Goal: Information Seeking & Learning: Find specific fact

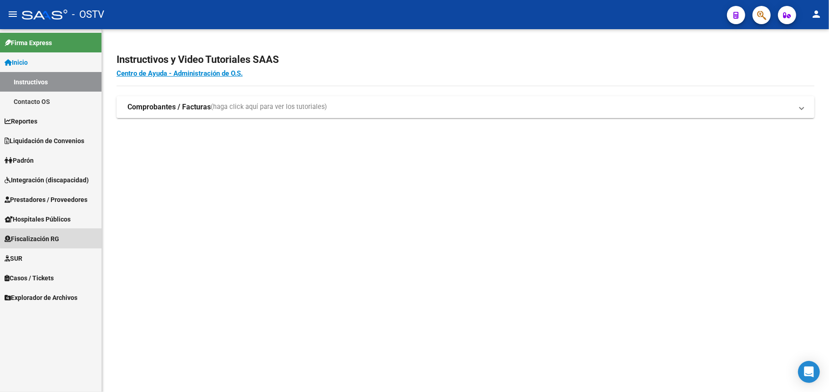
click at [56, 237] on span "Fiscalización RG" at bounding box center [32, 239] width 55 height 10
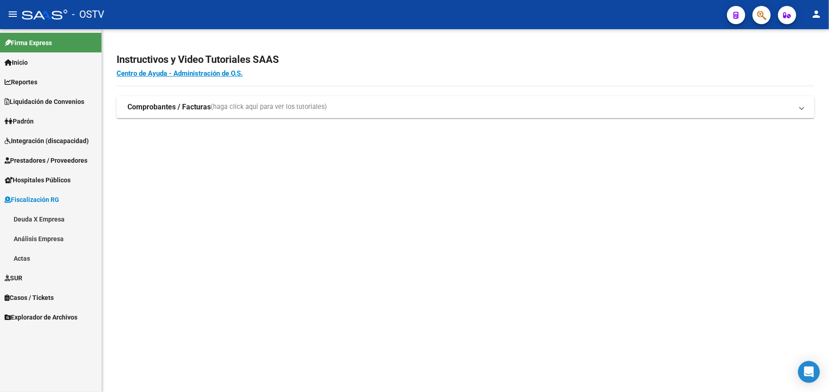
click at [53, 214] on link "Deuda X Empresa" at bounding box center [51, 219] width 102 height 20
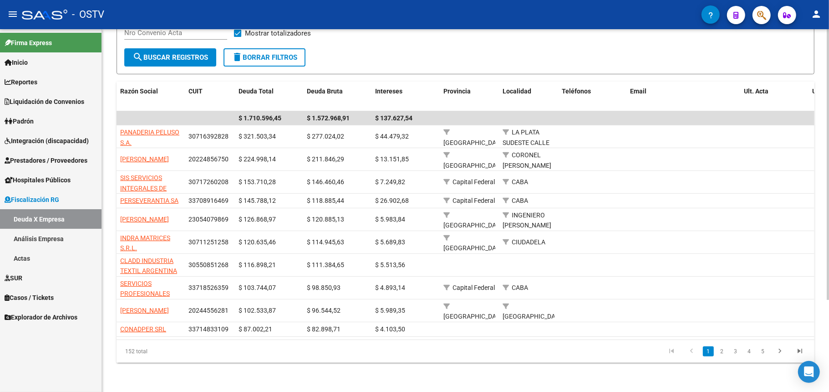
scroll to position [61, 0]
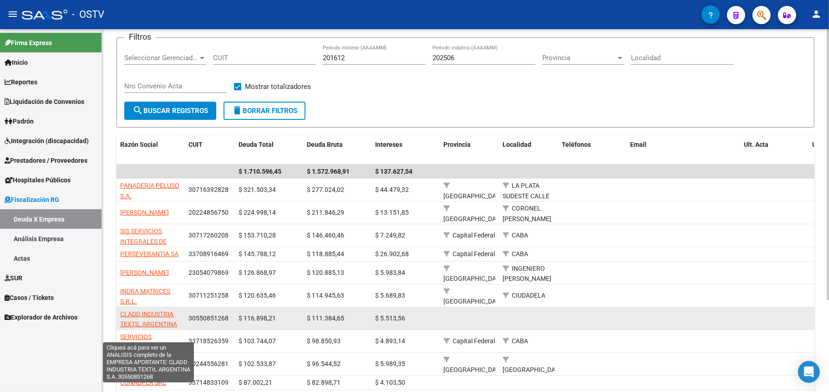
click at [161, 311] on span "CLADD INDUSTRIA TEXTIL ARGENTINA S.A." at bounding box center [148, 324] width 57 height 28
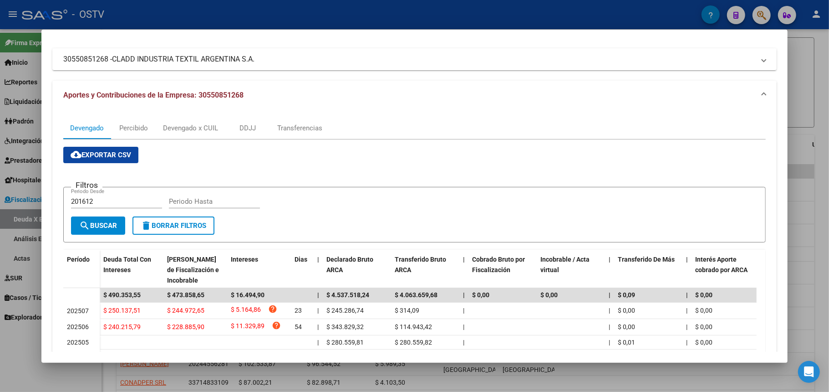
scroll to position [0, 0]
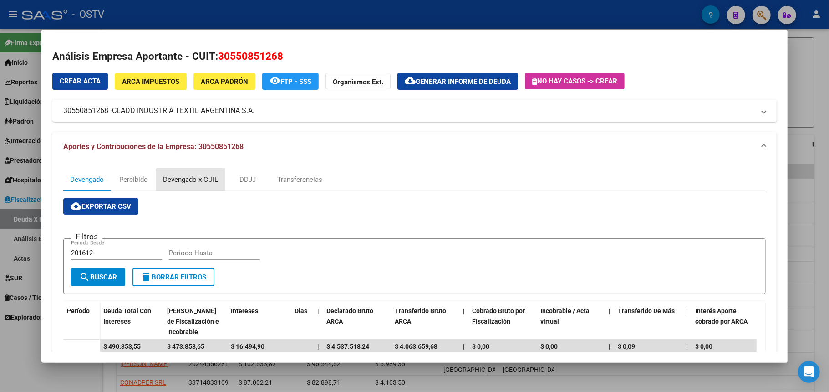
click at [212, 184] on div "Devengado x CUIL" at bounding box center [190, 179] width 55 height 10
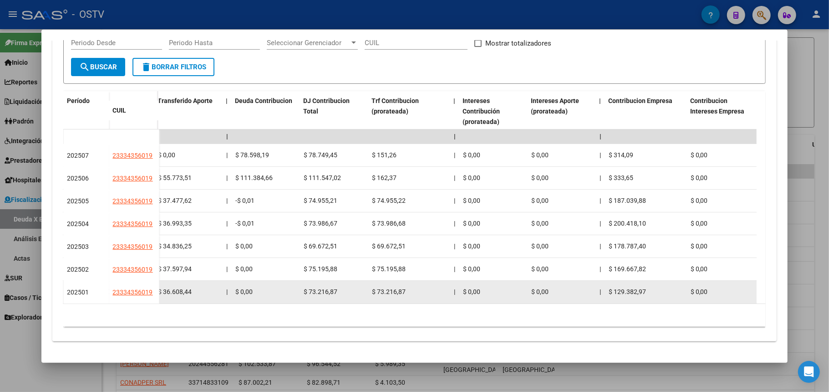
scroll to position [97, 0]
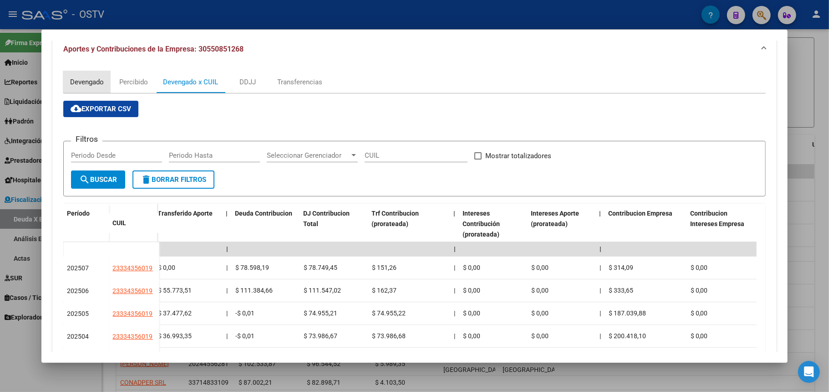
click at [70, 79] on div "Devengado" at bounding box center [87, 82] width 34 height 10
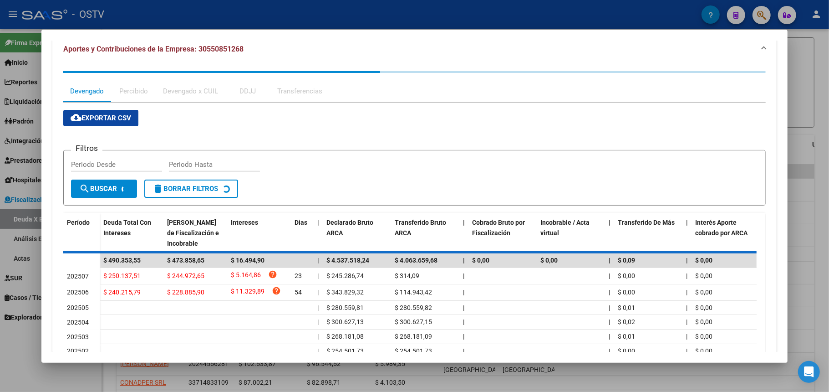
scroll to position [0, 0]
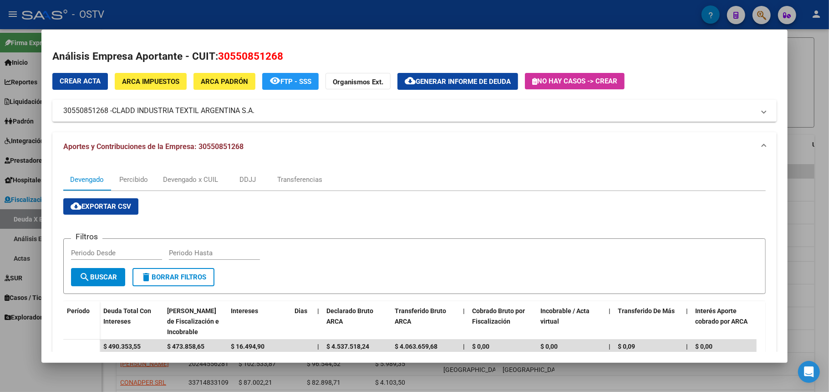
click at [494, 80] on span "Generar informe de deuda" at bounding box center [463, 81] width 95 height 8
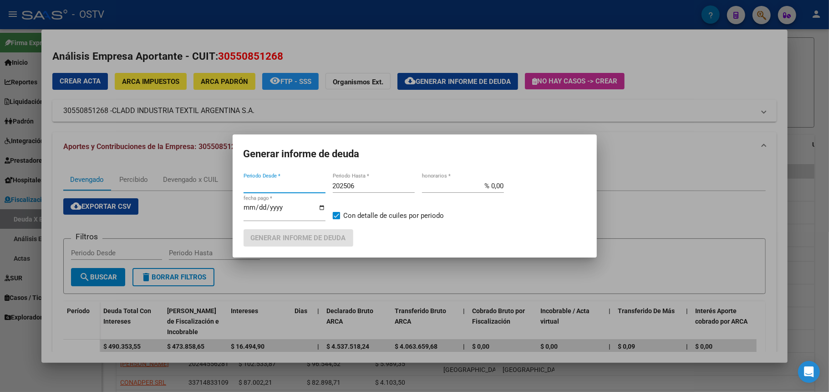
type input "201612"
click at [331, 234] on span "Generar informe de deuda" at bounding box center [298, 238] width 95 height 8
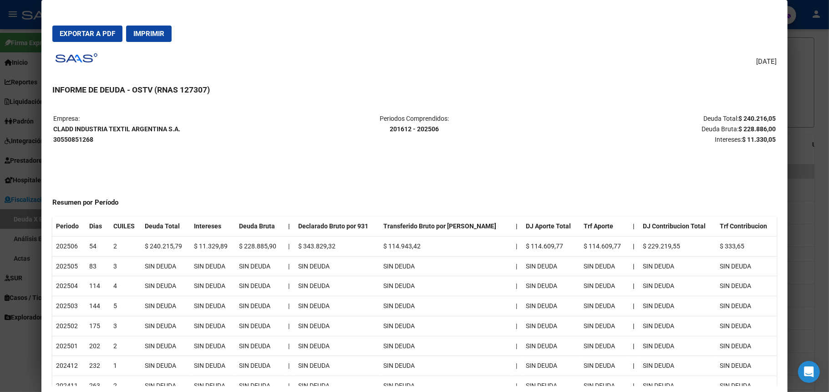
scroll to position [61, 0]
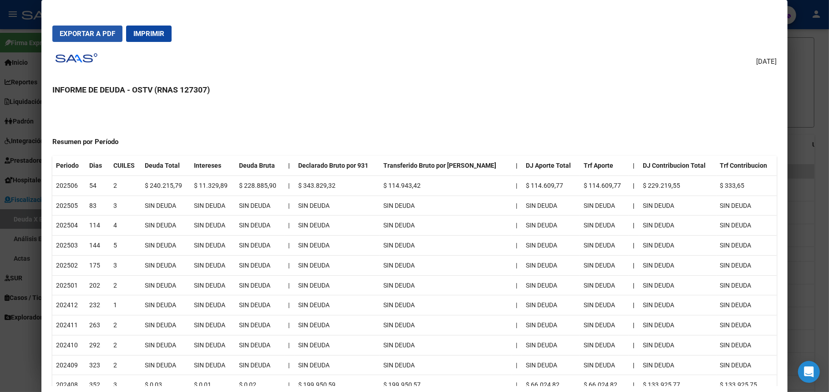
click at [95, 35] on span "Exportar a PDF" at bounding box center [88, 34] width 56 height 8
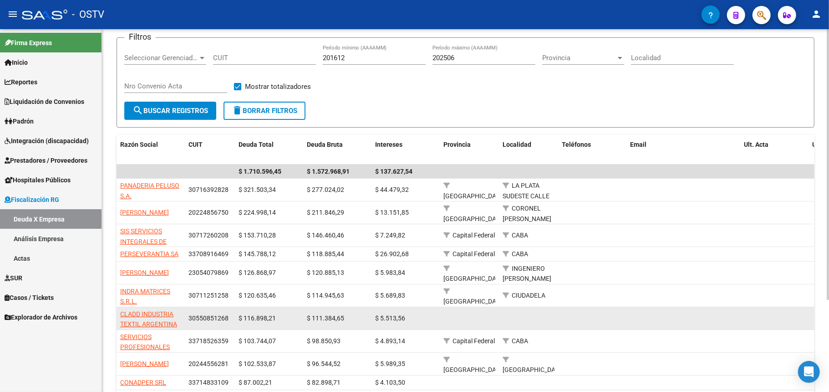
click at [203, 316] on span "30550851268" at bounding box center [208, 317] width 40 height 7
copy span "30550851268"
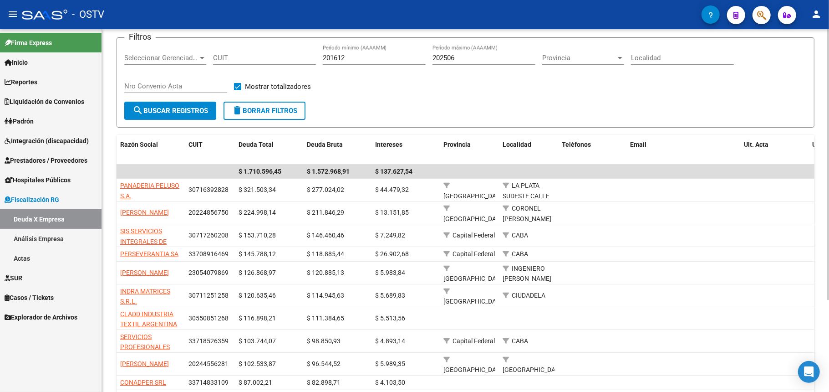
click at [249, 61] on input "CUIT" at bounding box center [264, 58] width 103 height 8
paste input "30-55085126-8"
type input "30-55085126-8"
click at [195, 107] on span "search Buscar Registros" at bounding box center [170, 111] width 76 height 8
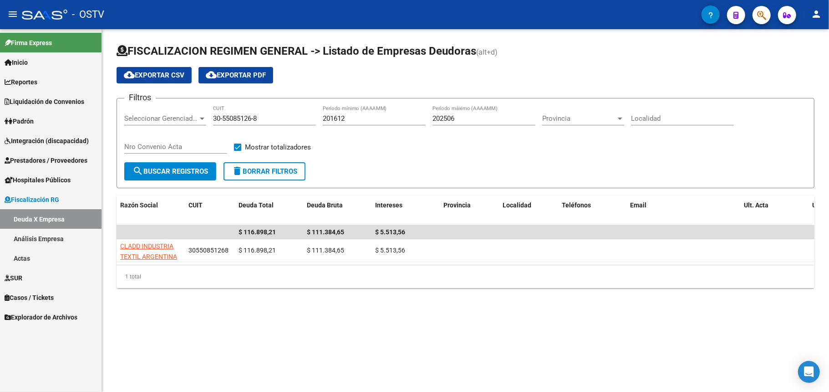
scroll to position [0, 0]
click at [34, 118] on span "Padrón" at bounding box center [19, 121] width 29 height 10
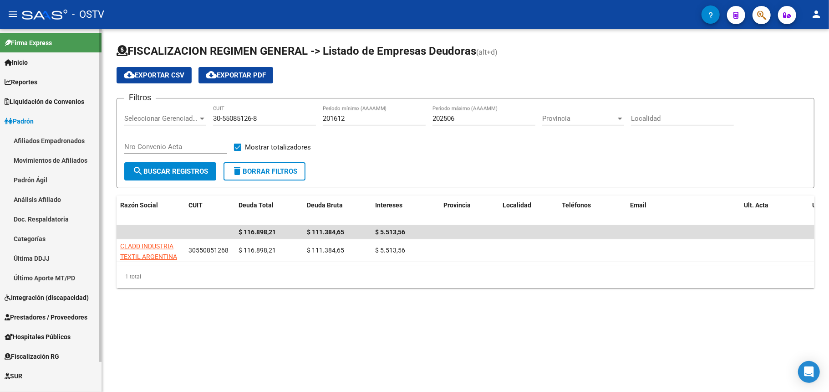
click at [37, 138] on link "Afiliados Empadronados" at bounding box center [51, 141] width 102 height 20
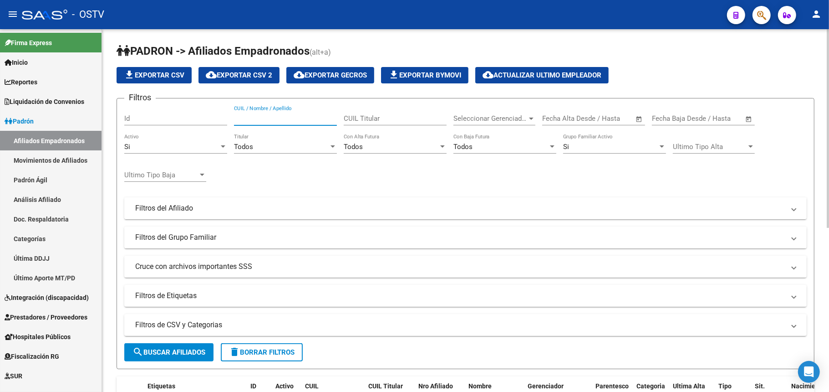
click at [265, 119] on input "CUIL / Nombre / Apellido" at bounding box center [285, 118] width 103 height 8
click at [46, 182] on link "Padrón Ágil" at bounding box center [51, 180] width 102 height 20
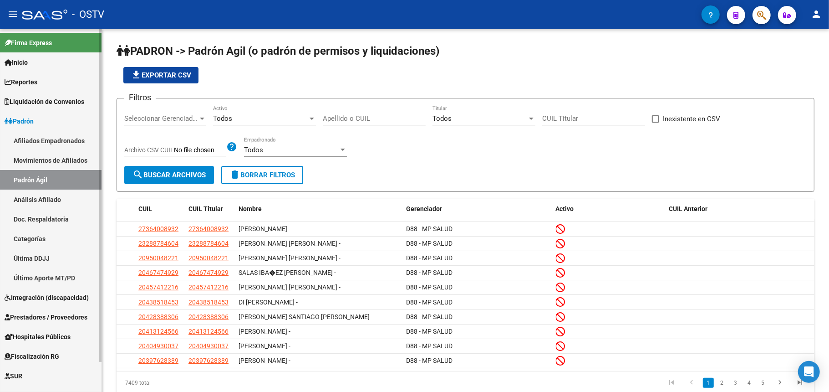
click at [48, 197] on link "Análisis Afiliado" at bounding box center [51, 199] width 102 height 20
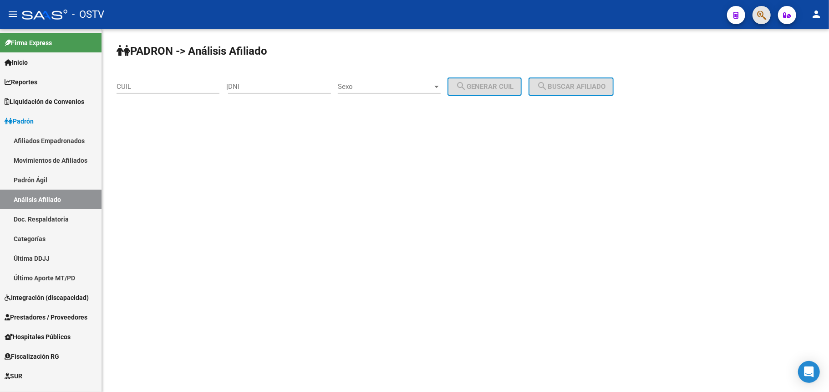
click at [767, 15] on button "button" at bounding box center [762, 15] width 18 height 18
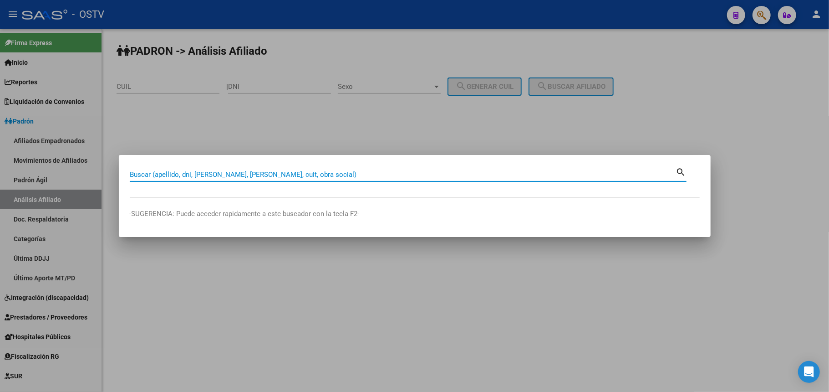
click at [202, 175] on input "Buscar (apellido, dni, [PERSON_NAME], [PERSON_NAME], cuit, obra social)" at bounding box center [403, 174] width 546 height 8
type input "30550851268"
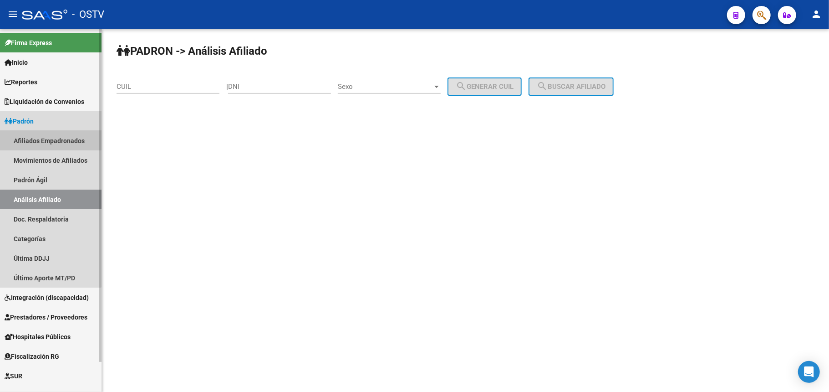
click at [46, 137] on link "Afiliados Empadronados" at bounding box center [51, 141] width 102 height 20
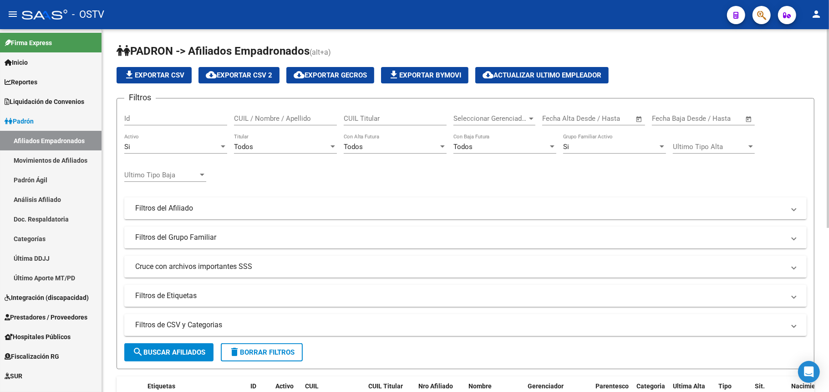
click at [310, 122] on input "CUIL / Nombre / Apellido" at bounding box center [285, 118] width 103 height 8
click at [308, 117] on input "CUIL / Nombre / Apellido" at bounding box center [285, 118] width 103 height 8
paste input "30550851268"
type input "30550851268"
click at [170, 359] on button "search Buscar Afiliados" at bounding box center [168, 352] width 89 height 18
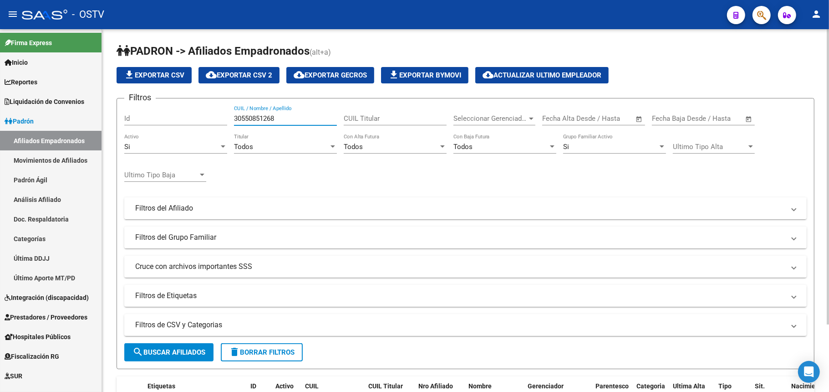
drag, startPoint x: 285, startPoint y: 115, endPoint x: 202, endPoint y: 116, distance: 82.4
click at [202, 116] on div "Filtros Id 30550851268 CUIL / Nombre / Apellido CUIL Titular Seleccionar Gerenc…" at bounding box center [465, 206] width 682 height 201
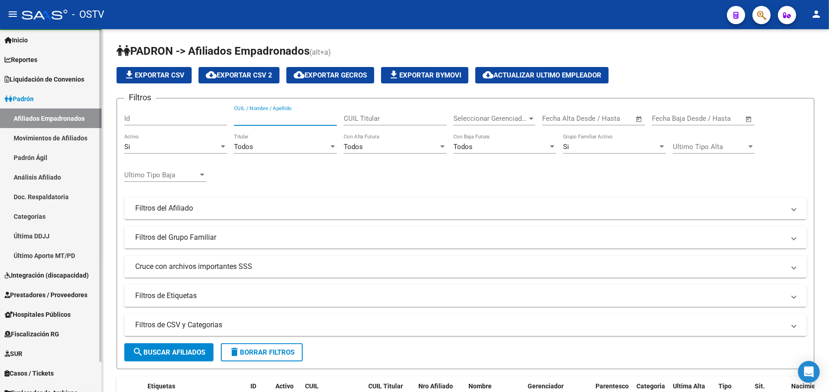
scroll to position [33, 0]
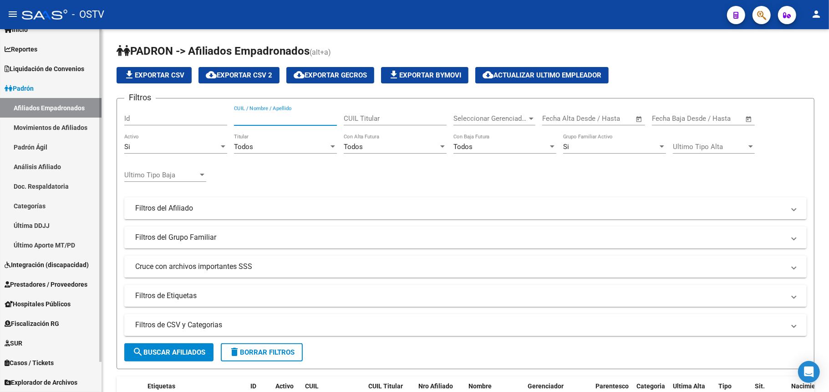
click at [77, 381] on span "Explorador de Archivos" at bounding box center [41, 382] width 73 height 10
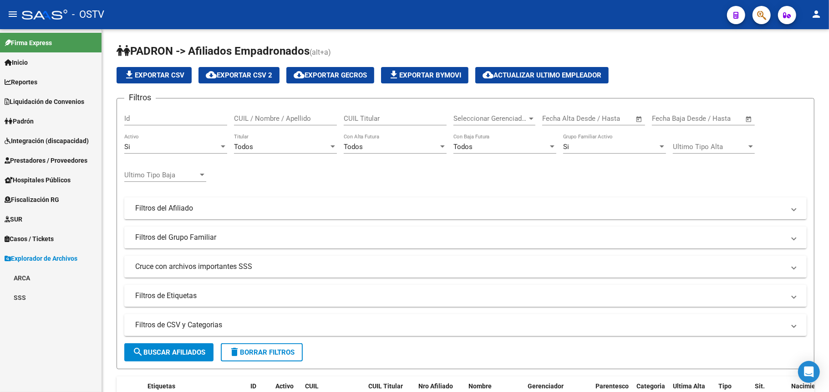
scroll to position [0, 0]
click at [30, 274] on link "ARCA" at bounding box center [51, 278] width 102 height 20
click at [61, 317] on link "Transferencias Detalles" at bounding box center [51, 317] width 102 height 20
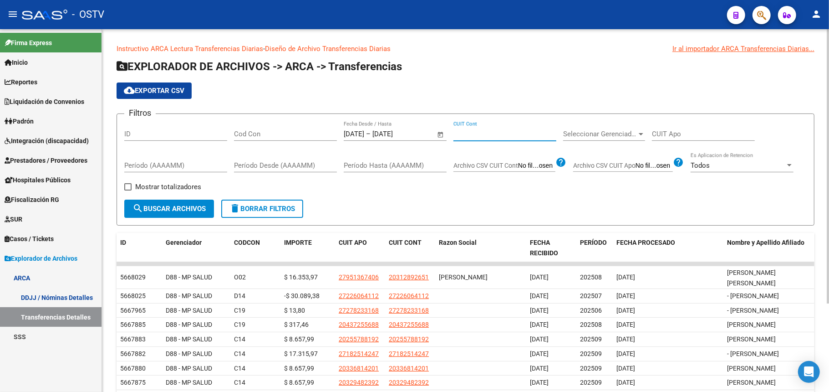
click at [487, 135] on input "CUIT Cont" at bounding box center [504, 134] width 103 height 8
click at [499, 130] on input "CUIT Cont" at bounding box center [504, 134] width 103 height 8
paste input "30-55085126-8"
type input "30-55085126-8"
click at [186, 208] on span "search Buscar Archivos" at bounding box center [168, 208] width 73 height 8
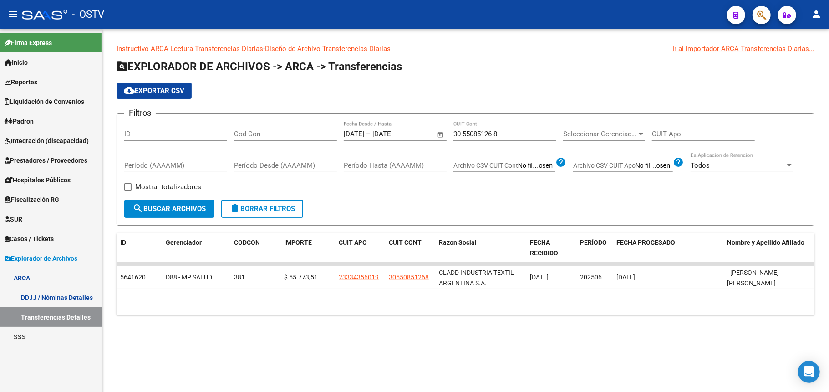
click at [40, 198] on span "Fiscalización RG" at bounding box center [32, 199] width 55 height 10
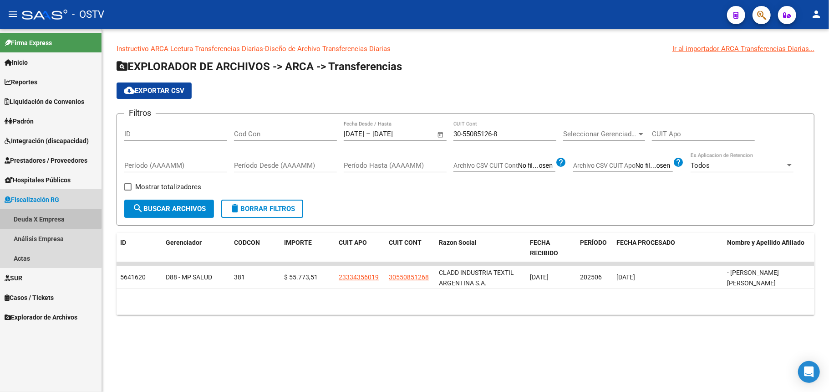
click at [40, 213] on link "Deuda X Empresa" at bounding box center [51, 219] width 102 height 20
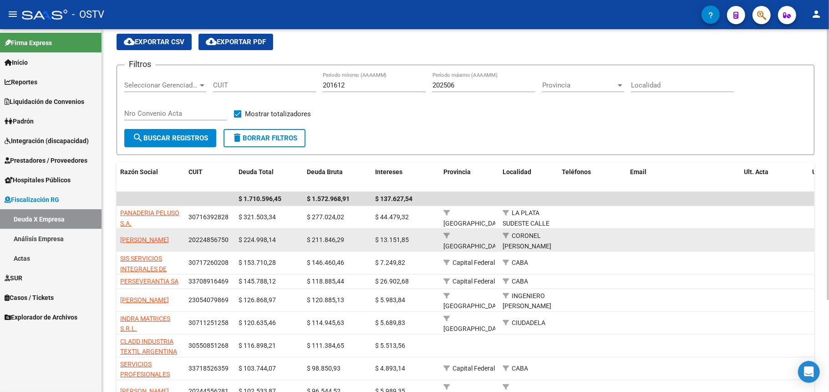
scroll to position [61, 0]
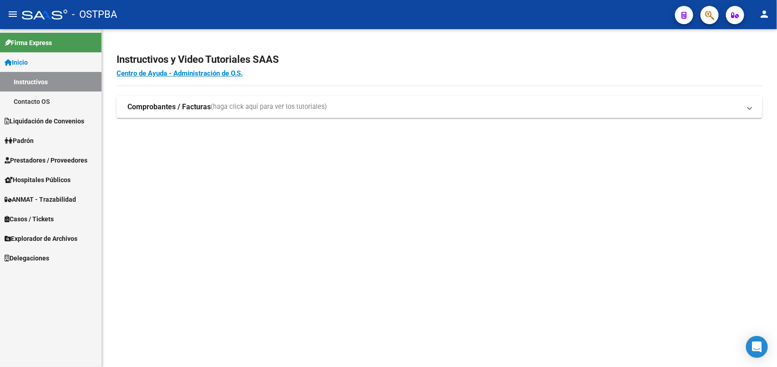
click at [51, 235] on span "Explorador de Archivos" at bounding box center [41, 239] width 73 height 10
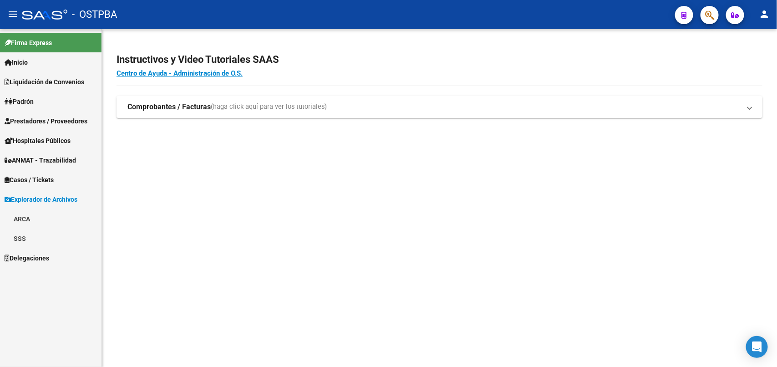
click at [36, 214] on link "ARCA" at bounding box center [51, 219] width 102 height 20
click at [60, 251] on link "Transferencias Detalles" at bounding box center [51, 258] width 102 height 20
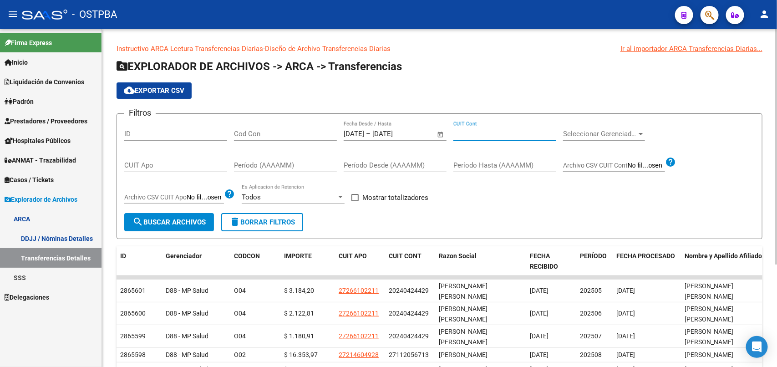
click at [480, 131] on input "CUIT Cont" at bounding box center [504, 134] width 103 height 8
paste input "30-55085126-8"
type input "30-55085126-8"
click at [183, 215] on button "search Buscar Archivos" at bounding box center [169, 222] width 90 height 18
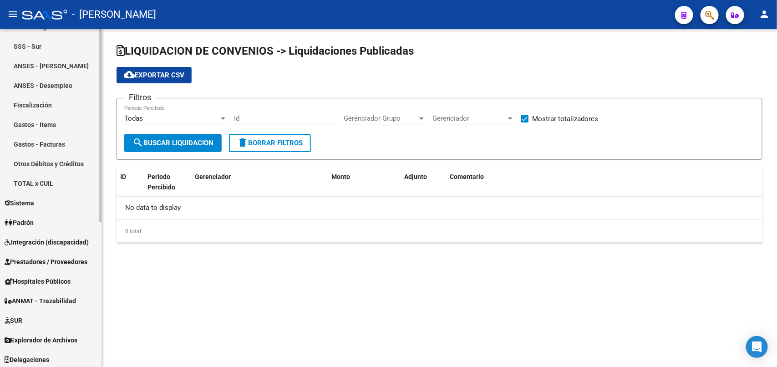
scroll to position [253, 0]
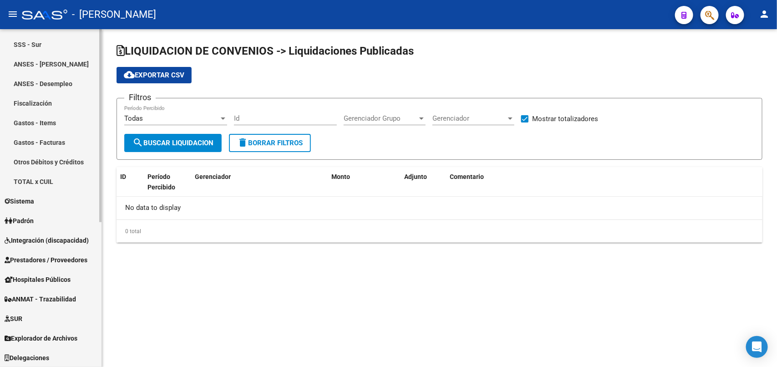
click at [50, 341] on span "Explorador de Archivos" at bounding box center [41, 338] width 73 height 10
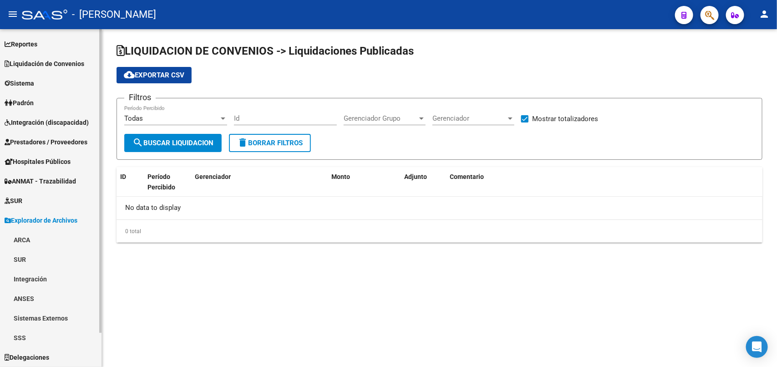
scroll to position [37, 0]
click at [46, 238] on link "ARCA" at bounding box center [51, 240] width 102 height 20
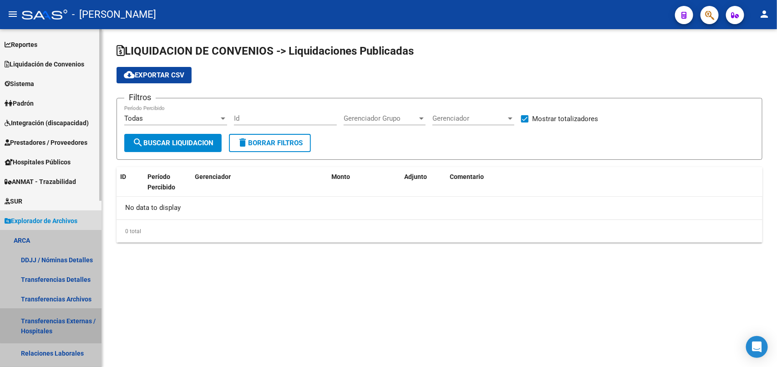
click at [67, 318] on link "Transferencias Externas / Hospitales" at bounding box center [51, 326] width 102 height 35
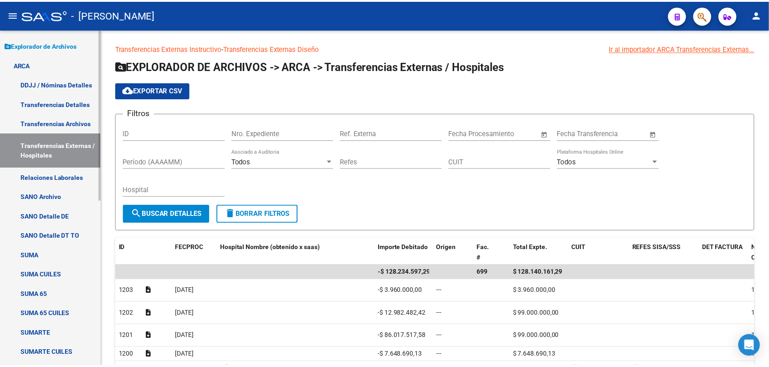
scroll to position [151, 0]
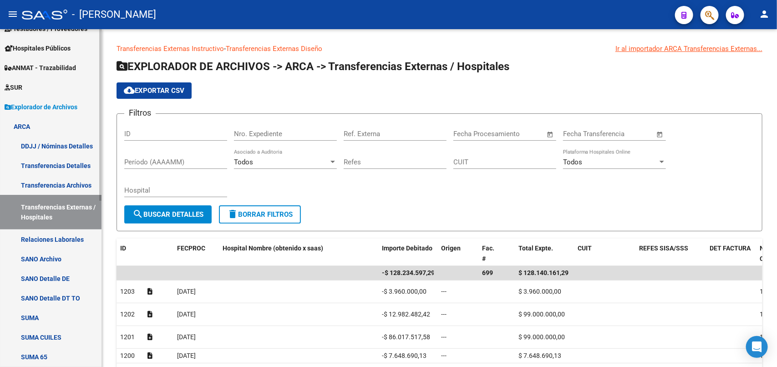
click at [62, 164] on link "Transferencias Detalles" at bounding box center [51, 166] width 102 height 20
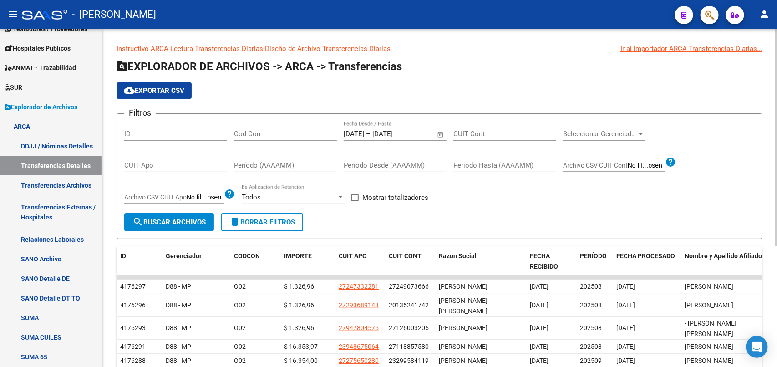
click at [479, 132] on input "CUIT Cont" at bounding box center [504, 134] width 103 height 8
paste input "30-55085126-8"
type input "30-55085126-8"
click at [180, 224] on span "search Buscar Archivos" at bounding box center [168, 222] width 73 height 8
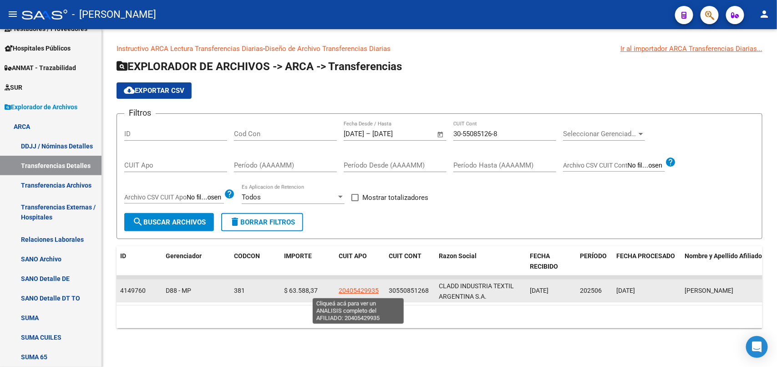
click at [356, 292] on span "20405429935" at bounding box center [359, 290] width 40 height 7
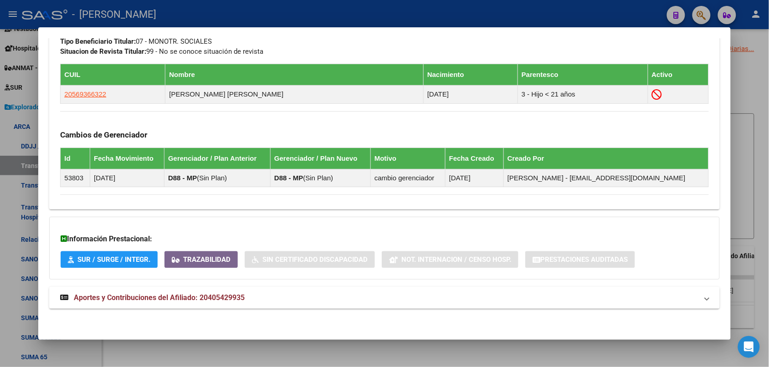
scroll to position [506, 0]
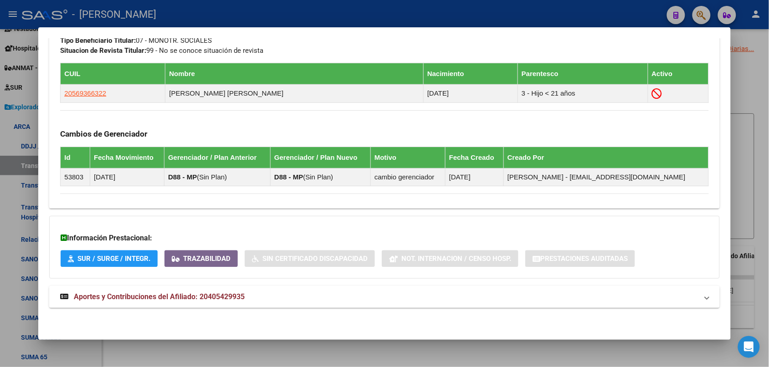
click at [268, 294] on mat-panel-title "Aportes y Contribuciones del Afiliado: 20405429935" at bounding box center [378, 296] width 637 height 11
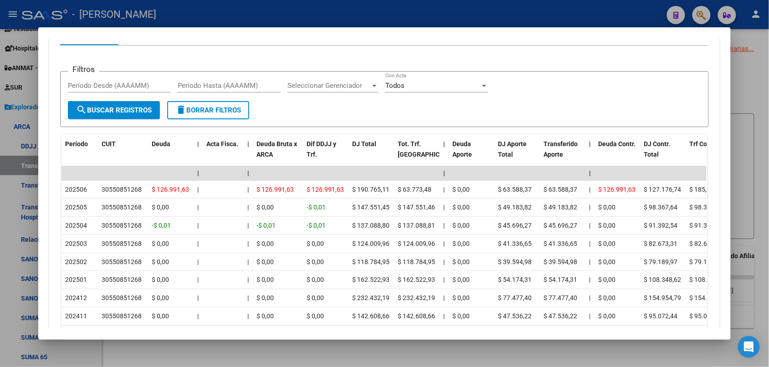
scroll to position [845, 0]
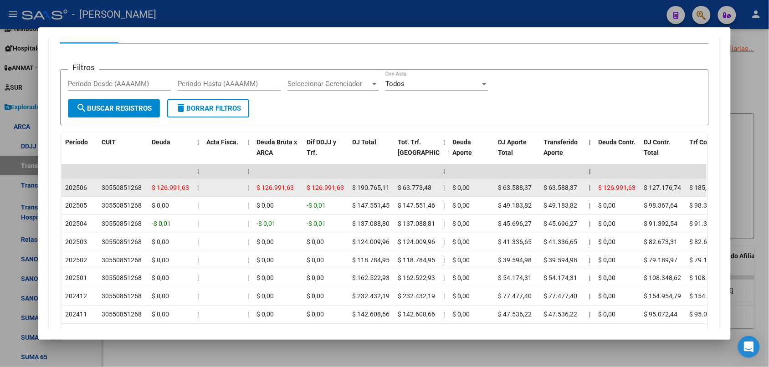
click at [162, 189] on span "$ 126.991,63" at bounding box center [170, 187] width 37 height 7
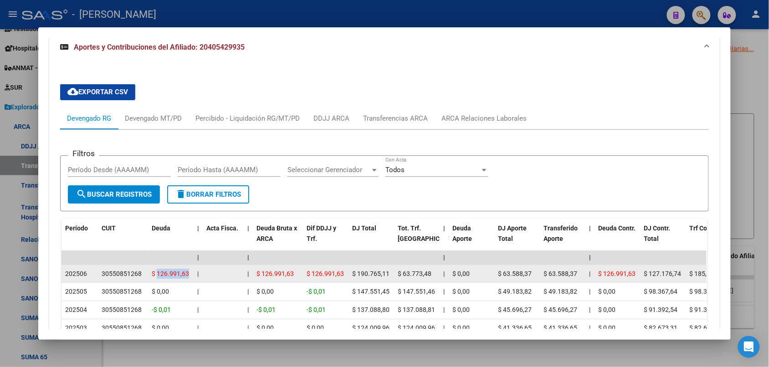
scroll to position [740, 0]
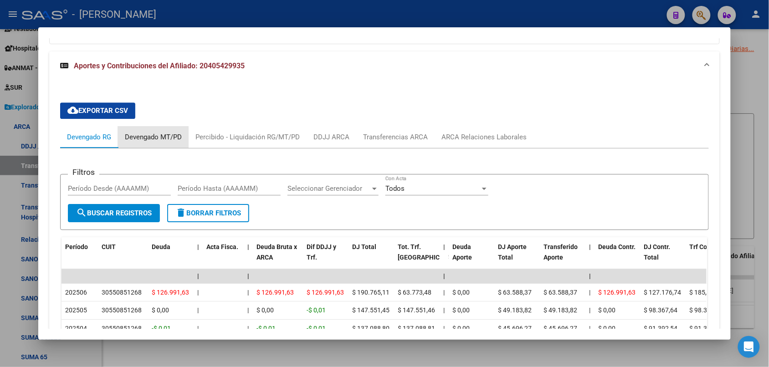
click at [142, 133] on div "Devengado MT/PD" at bounding box center [153, 137] width 57 height 10
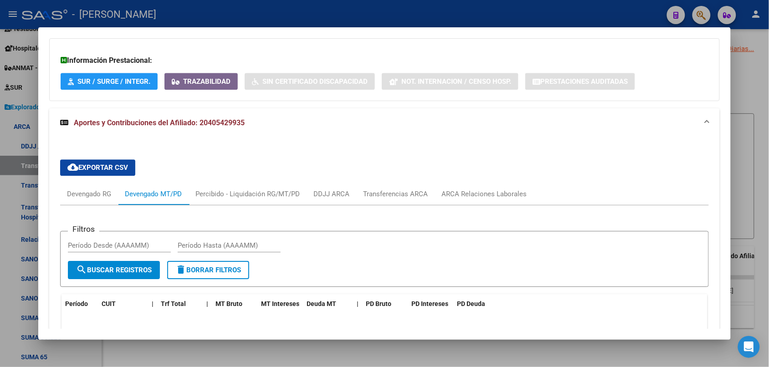
scroll to position [512, 0]
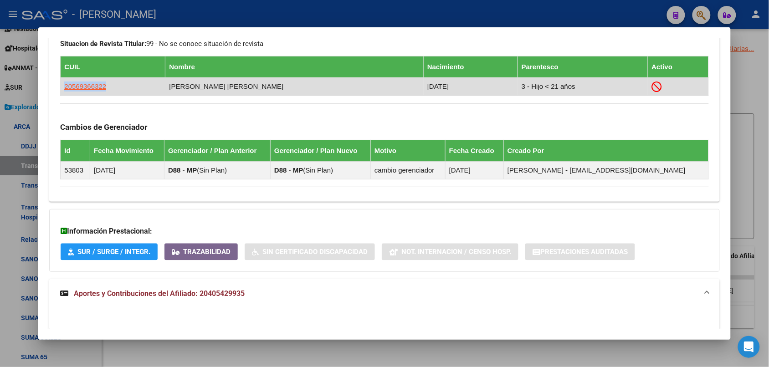
drag, startPoint x: 106, startPoint y: 87, endPoint x: 58, endPoint y: 86, distance: 47.8
click at [61, 86] on td "20569366322" at bounding box center [113, 86] width 105 height 18
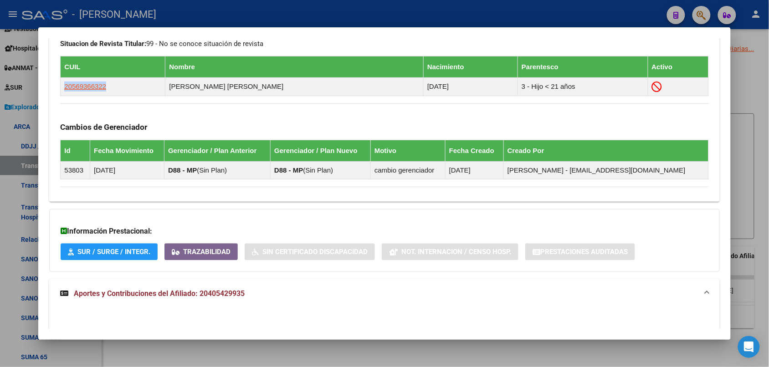
copy span "20569366322"
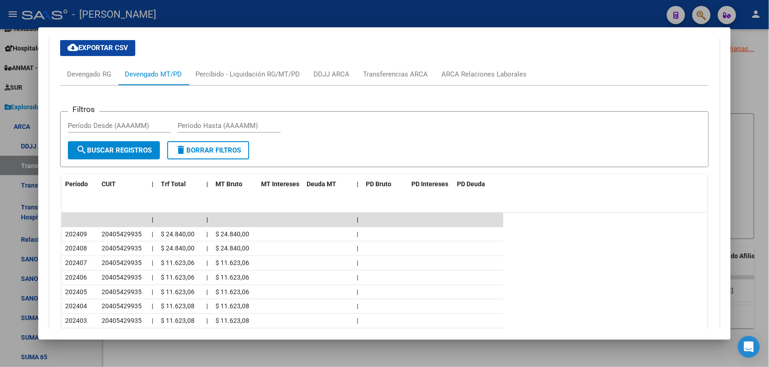
scroll to position [802, 0]
click at [102, 183] on span "CUIT" at bounding box center [109, 184] width 14 height 7
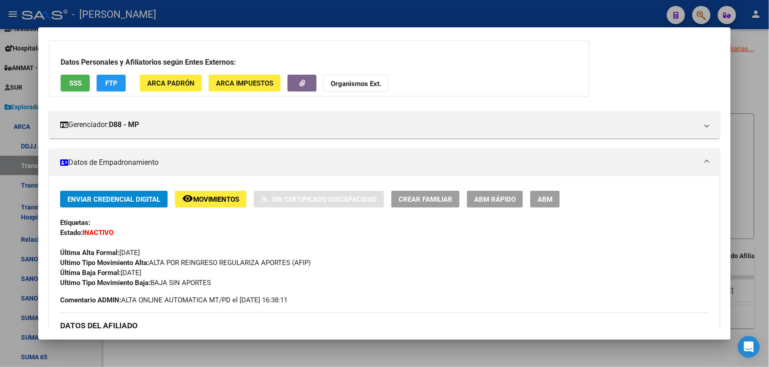
scroll to position [114, 0]
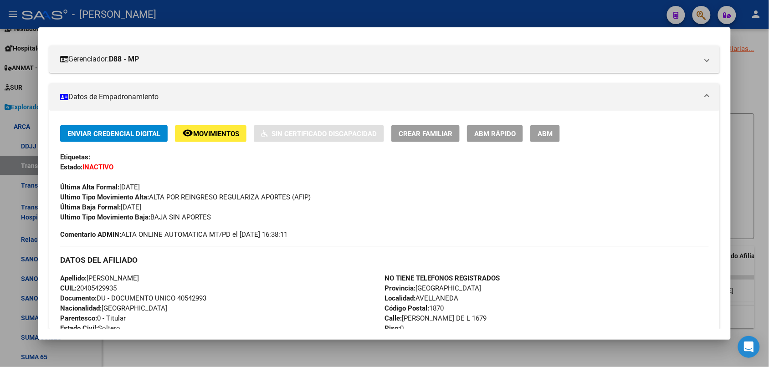
drag, startPoint x: 157, startPoint y: 194, endPoint x: 360, endPoint y: 192, distance: 202.6
click at [360, 192] on div "Ultimo Tipo Movimiento Alta: ALTA POR REINGRESO REGULARIZA APORTES (AFIP)" at bounding box center [384, 197] width 648 height 10
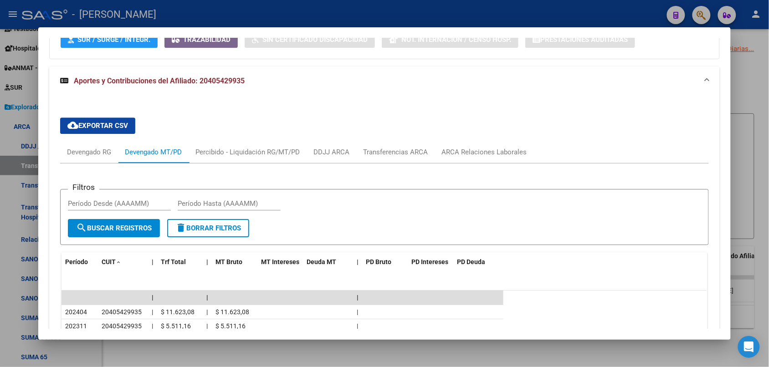
scroll to position [740, 0]
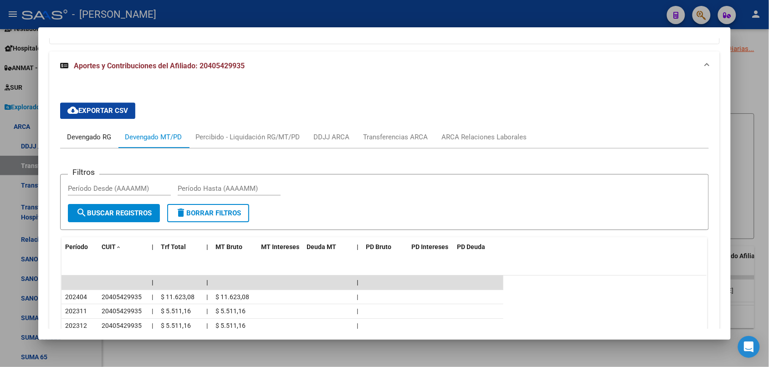
click at [84, 137] on div "Devengado RG" at bounding box center [89, 137] width 44 height 10
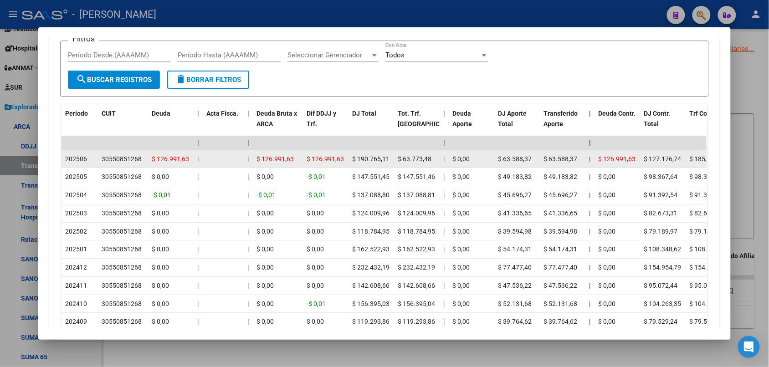
scroll to position [854, 0]
